Goal: Understand process/instructions

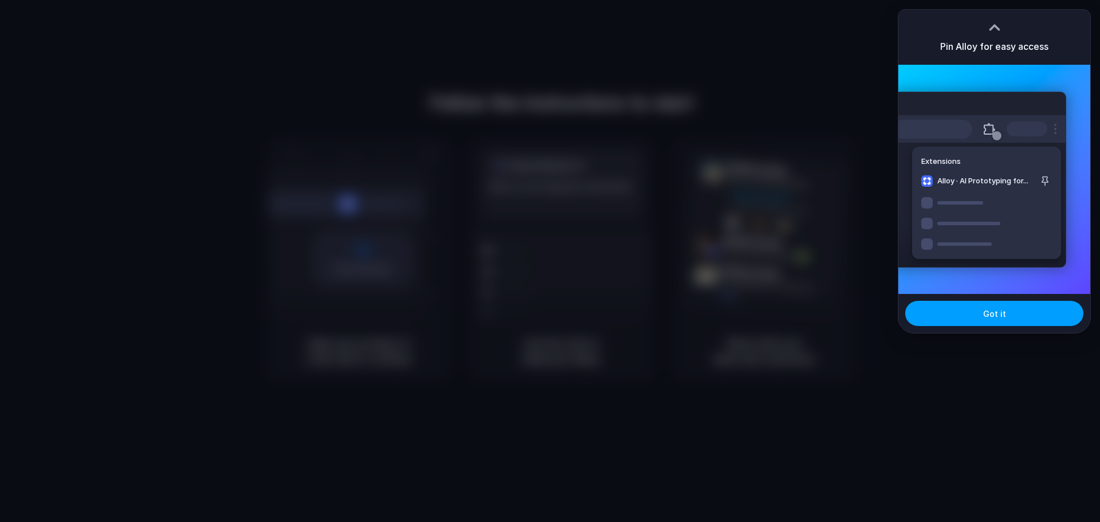
click at [986, 314] on span "Got it" at bounding box center [995, 314] width 23 height 12
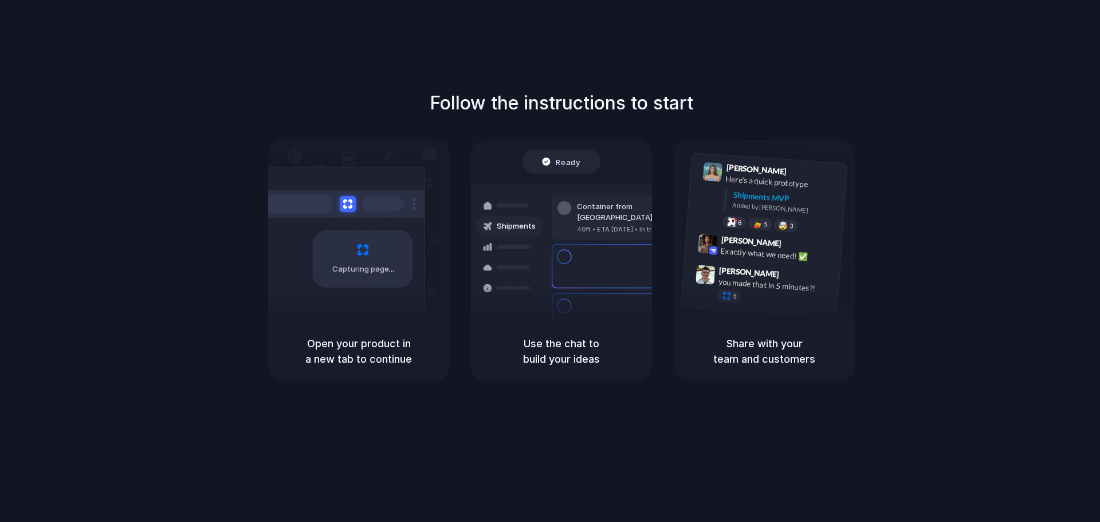
click at [479, 103] on h1 "Follow the instructions to start" at bounding box center [562, 103] width 264 height 28
drag, startPoint x: 548, startPoint y: 375, endPoint x: 565, endPoint y: 319, distance: 59.3
click at [550, 368] on div "Use the chat to build your ideas" at bounding box center [561, 351] width 181 height 58
